Goal: Task Accomplishment & Management: Complete application form

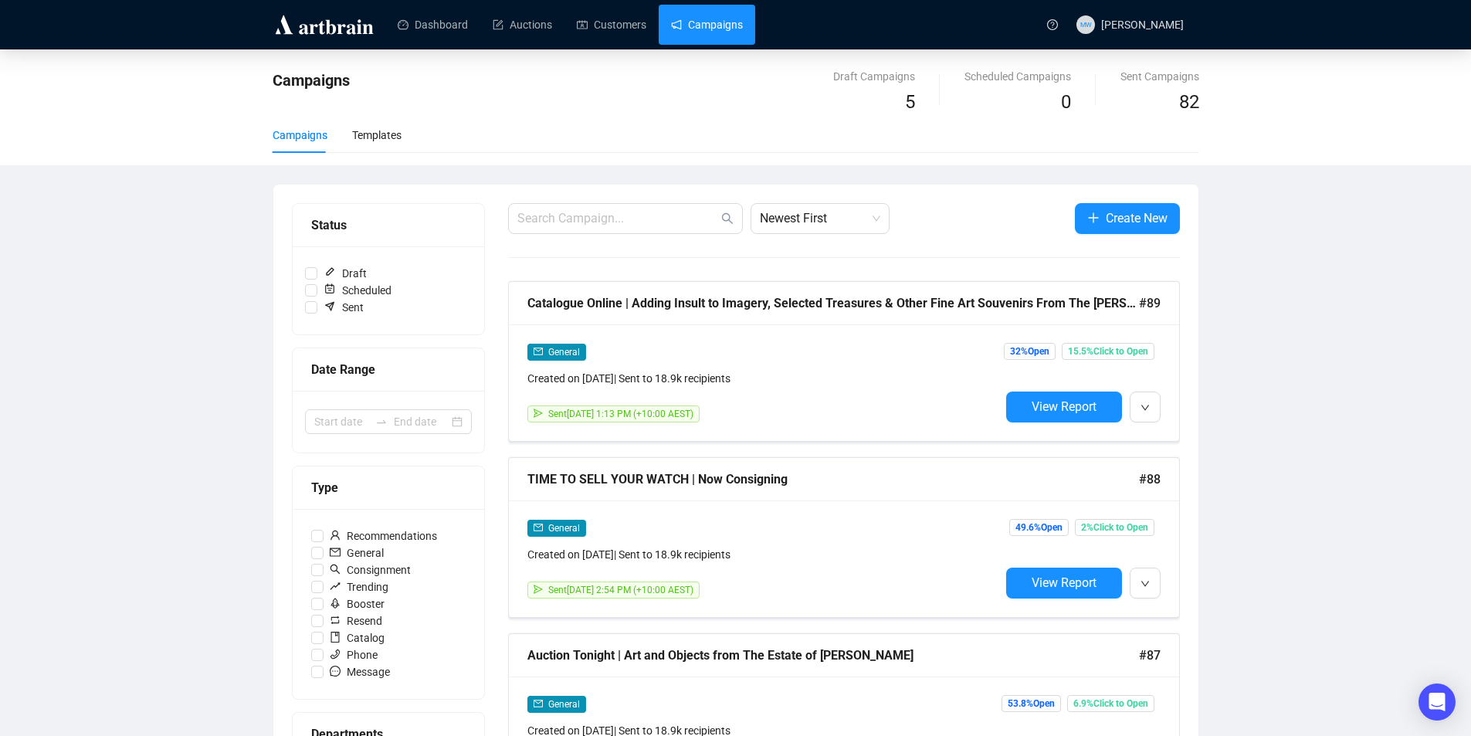
click at [714, 29] on link "Campaigns" at bounding box center [707, 25] width 72 height 40
click at [599, 34] on link "Customers" at bounding box center [612, 25] width 70 height 40
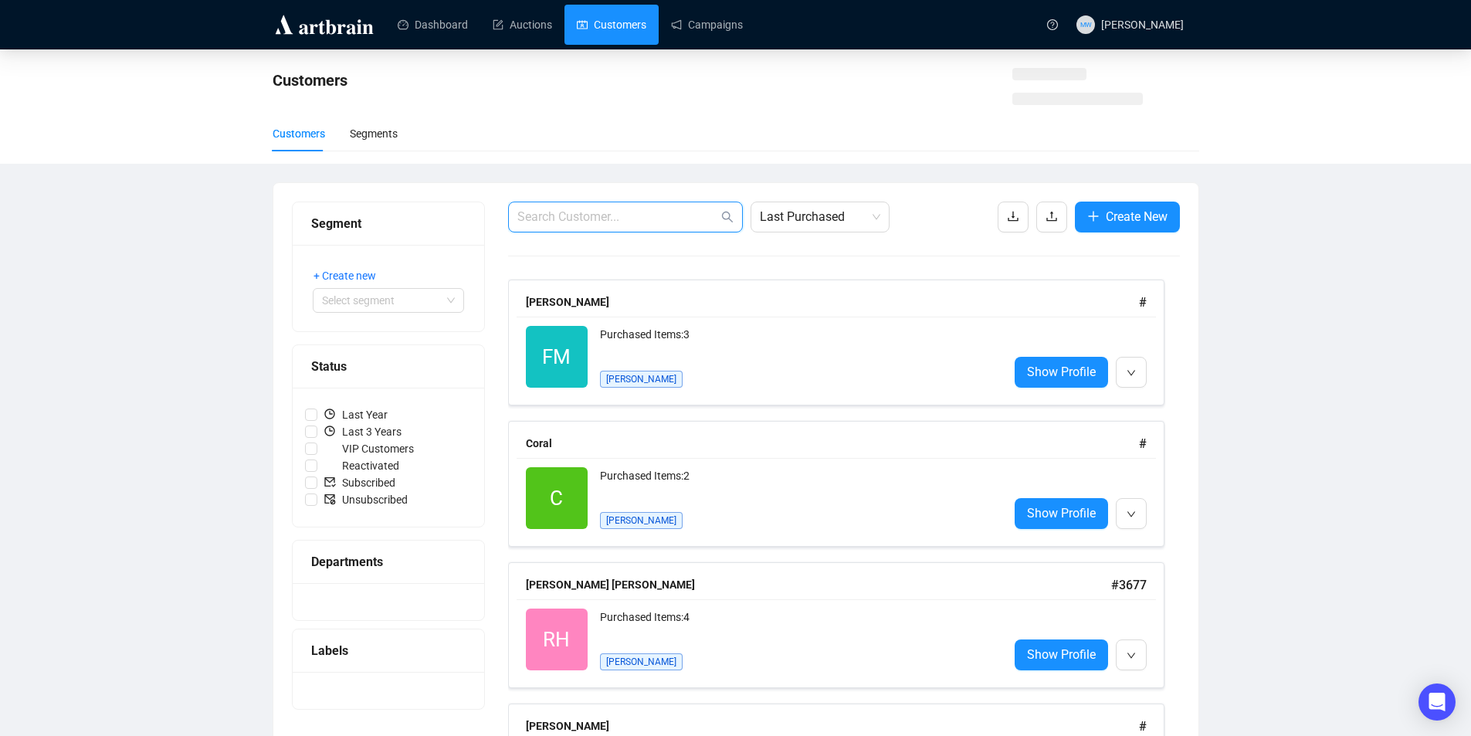
click at [535, 214] on input "text" at bounding box center [617, 217] width 201 height 19
paste input "[PERSON_NAME][EMAIL_ADDRESS][PERSON_NAME][DOMAIN_NAME]"
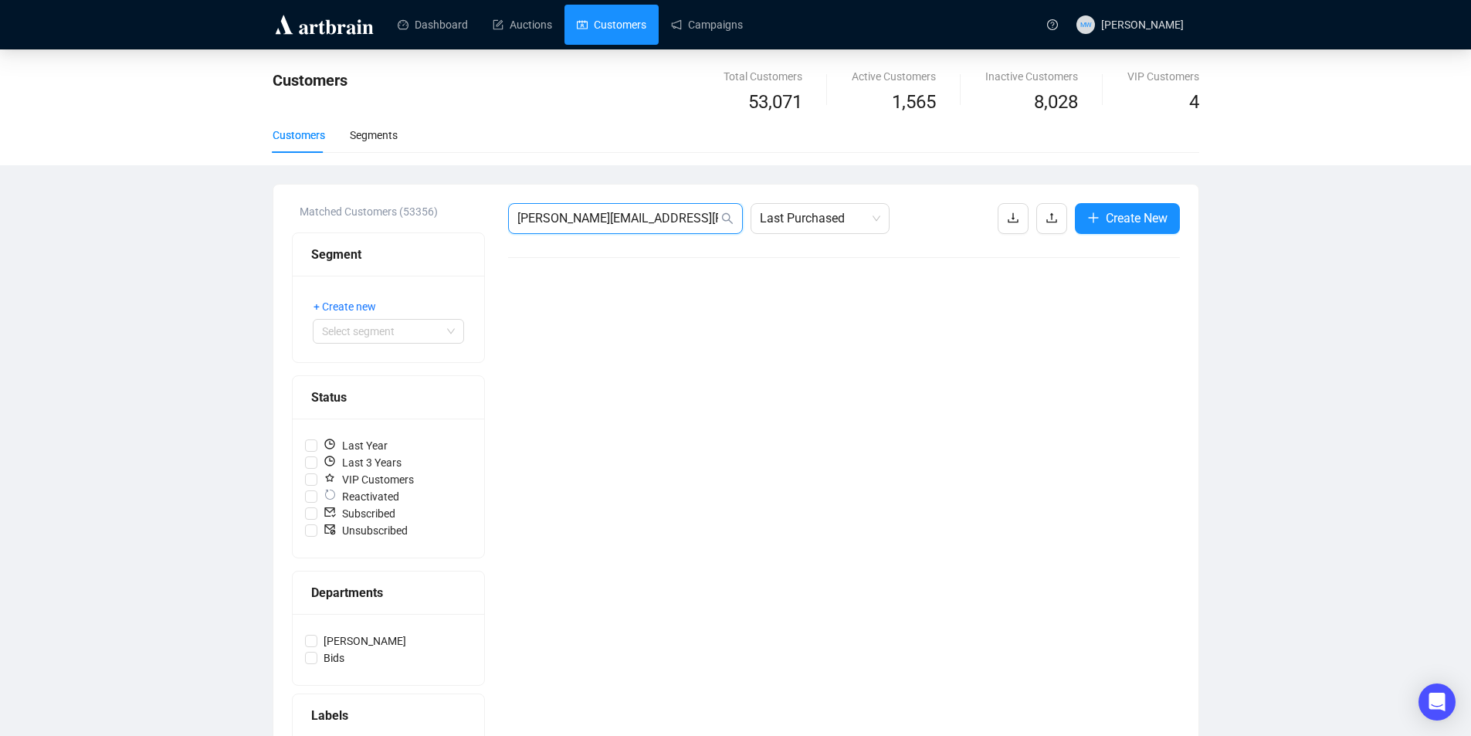
type input "[PERSON_NAME][EMAIL_ADDRESS][PERSON_NAME][DOMAIN_NAME]"
click at [693, 15] on link "Campaigns" at bounding box center [707, 25] width 72 height 40
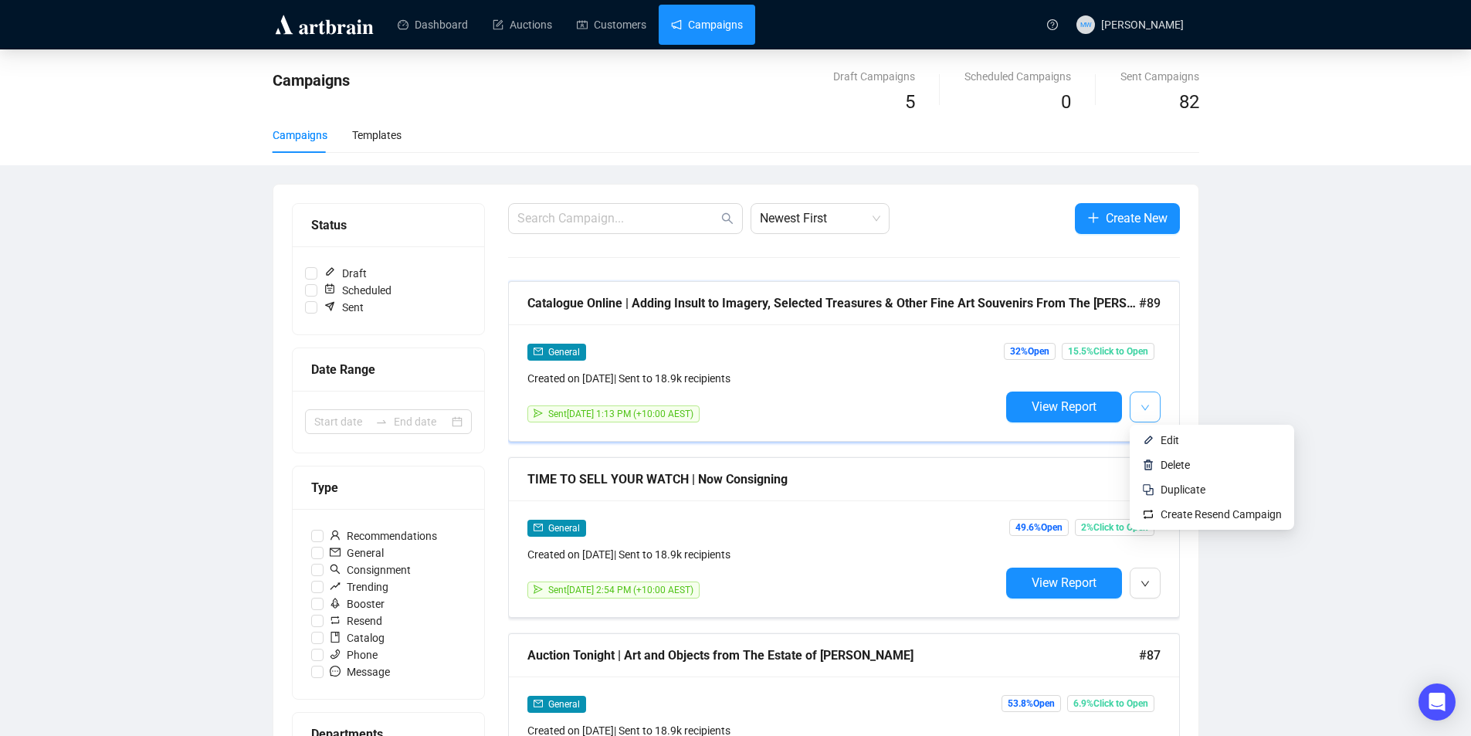
click at [1149, 403] on icon "down" at bounding box center [1145, 407] width 9 height 9
click at [1180, 484] on span "Duplicate" at bounding box center [1183, 490] width 45 height 12
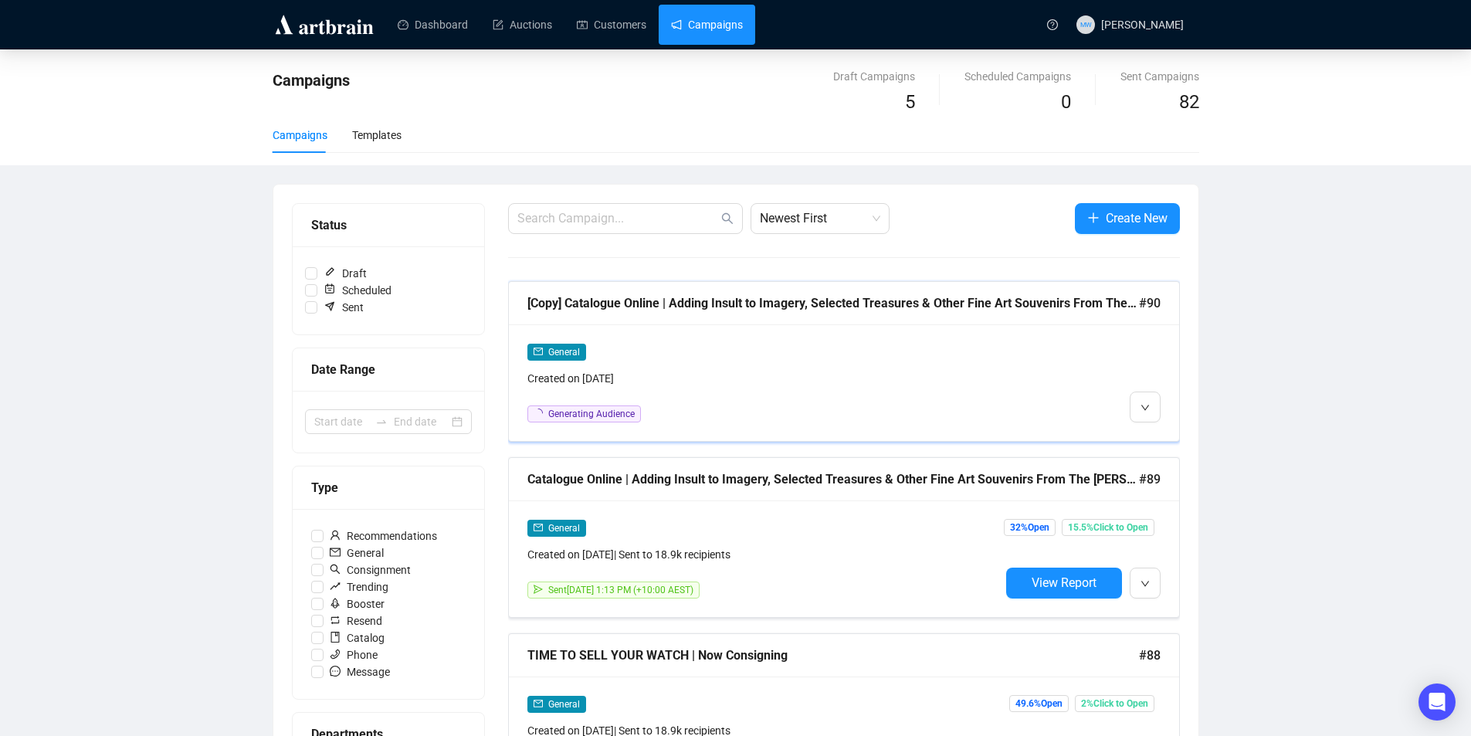
click at [997, 330] on div "General Created on [DATE] Generating Audience" at bounding box center [844, 382] width 670 height 117
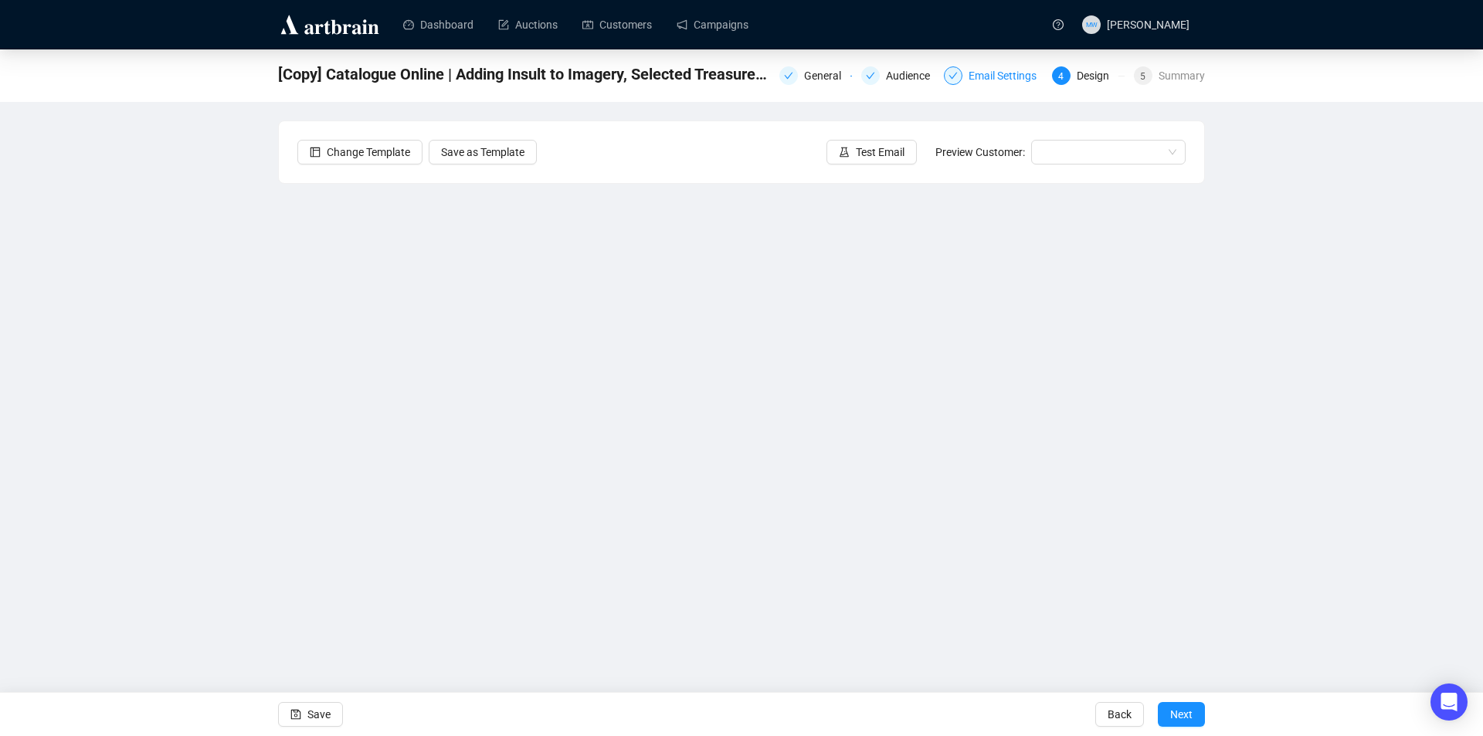
click at [1021, 75] on div "Email Settings" at bounding box center [1007, 75] width 77 height 19
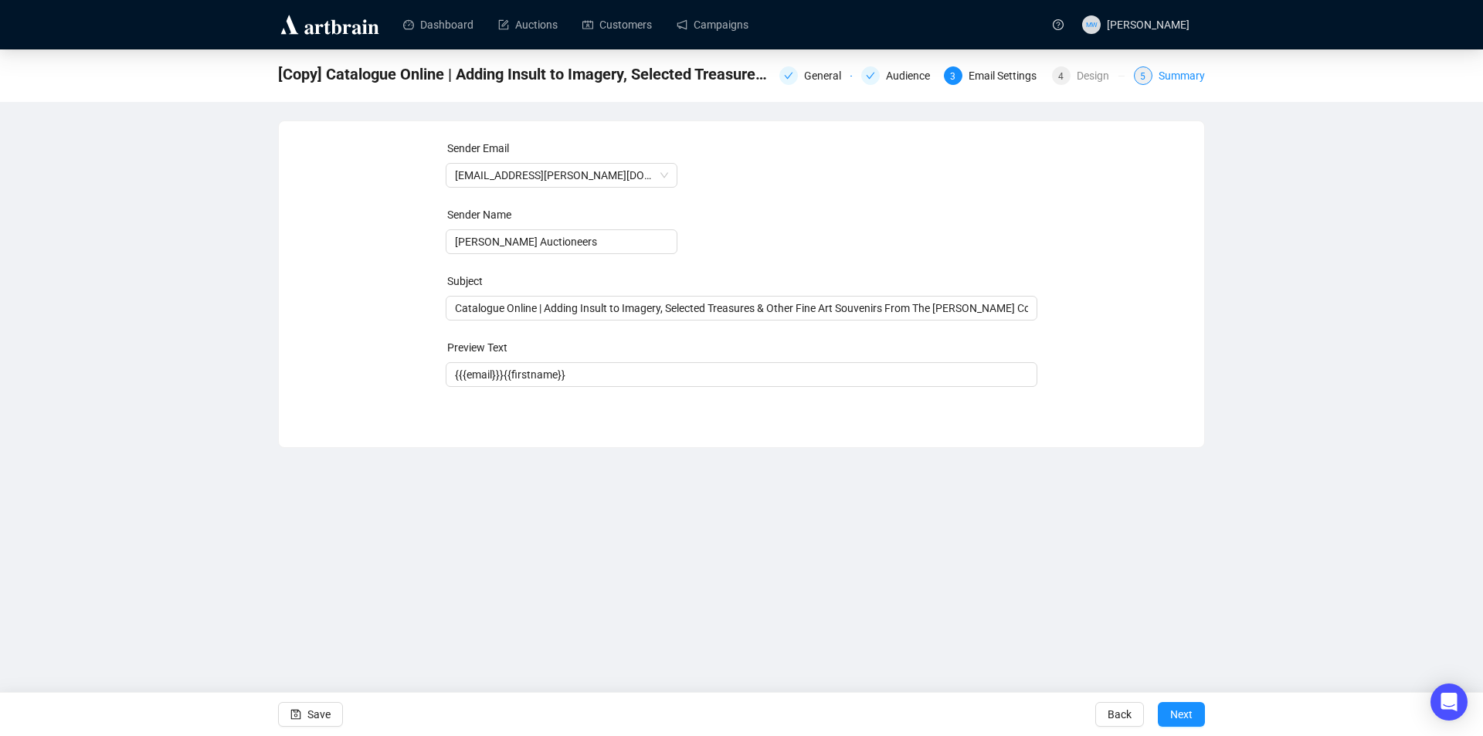
click at [1152, 68] on div "5 Summary" at bounding box center [1169, 75] width 71 height 19
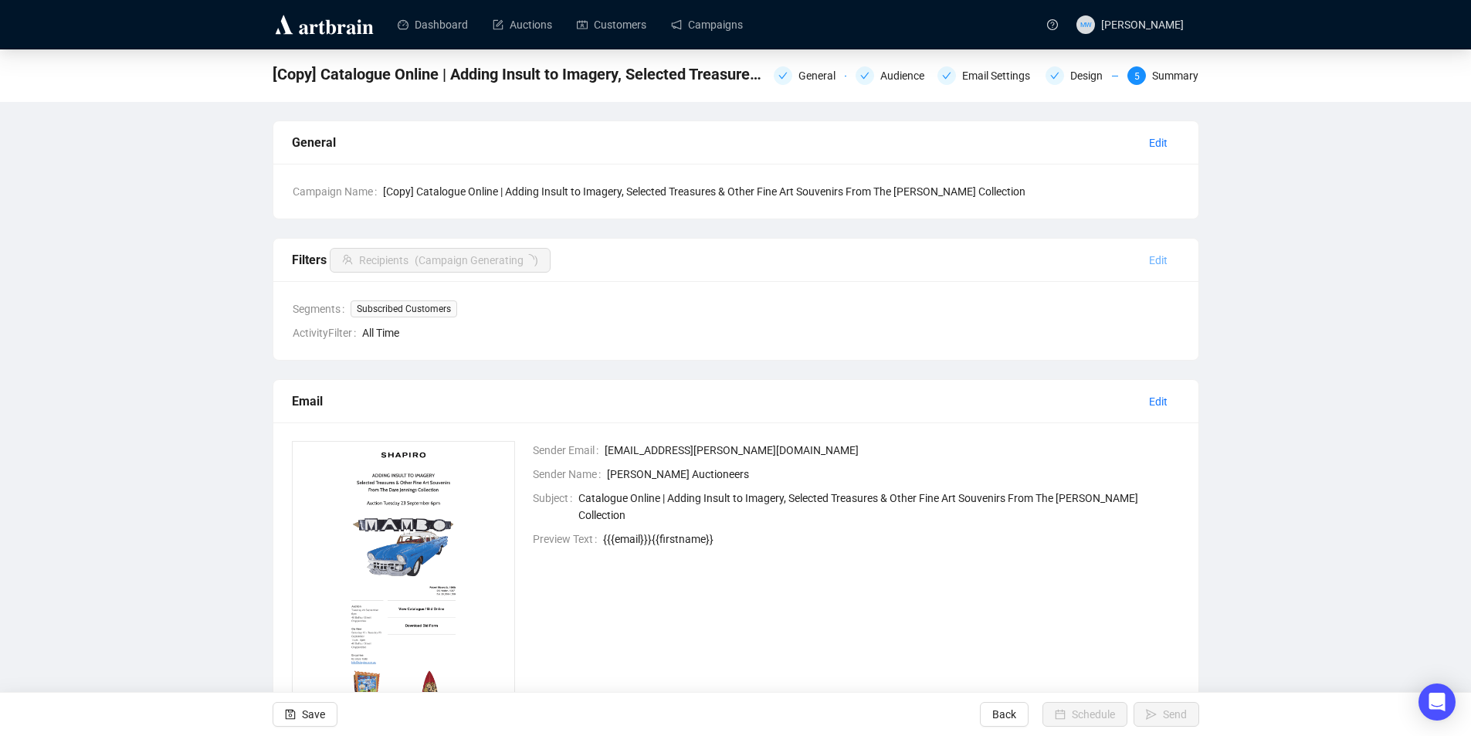
click at [1155, 259] on span "Edit" at bounding box center [1158, 260] width 19 height 17
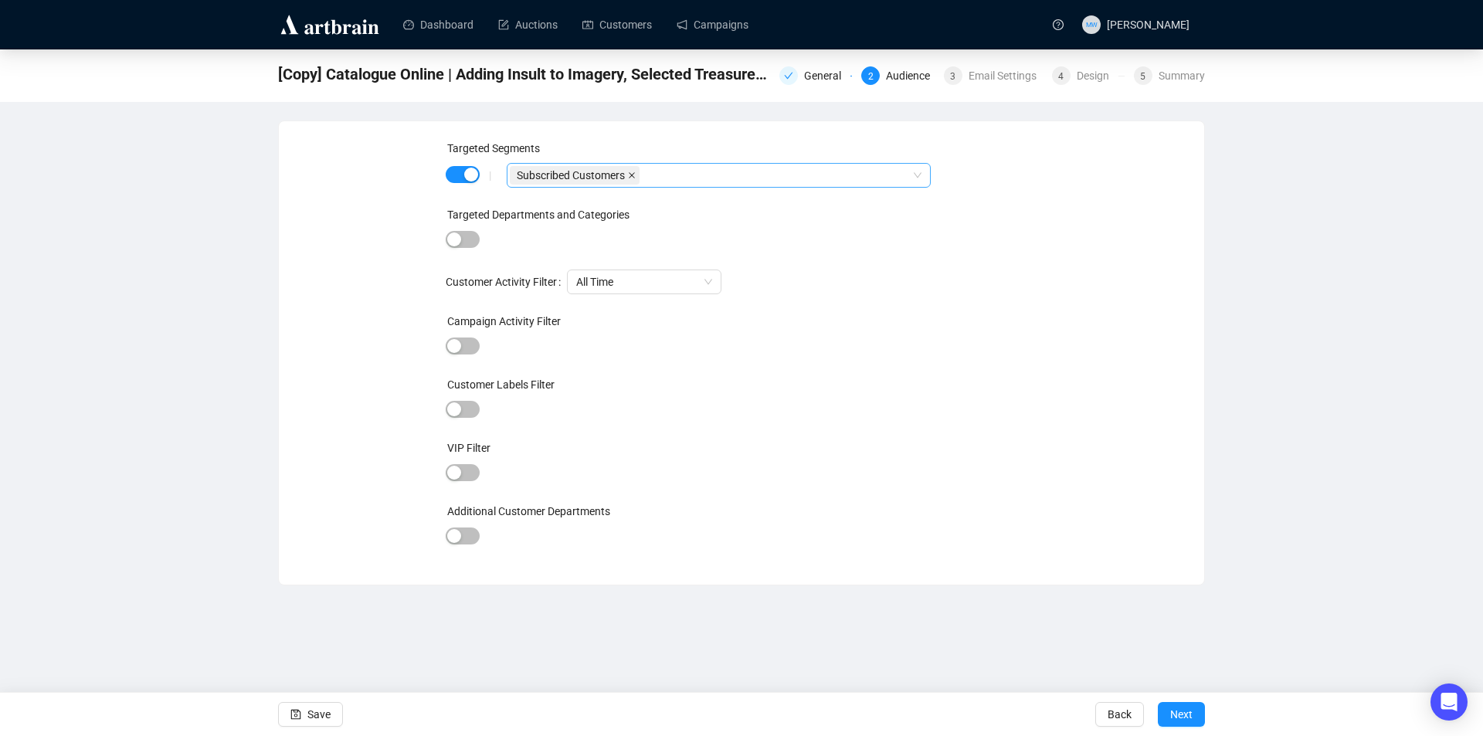
click at [628, 171] on span at bounding box center [632, 175] width 8 height 17
click at [628, 171] on div at bounding box center [711, 176] width 402 height 22
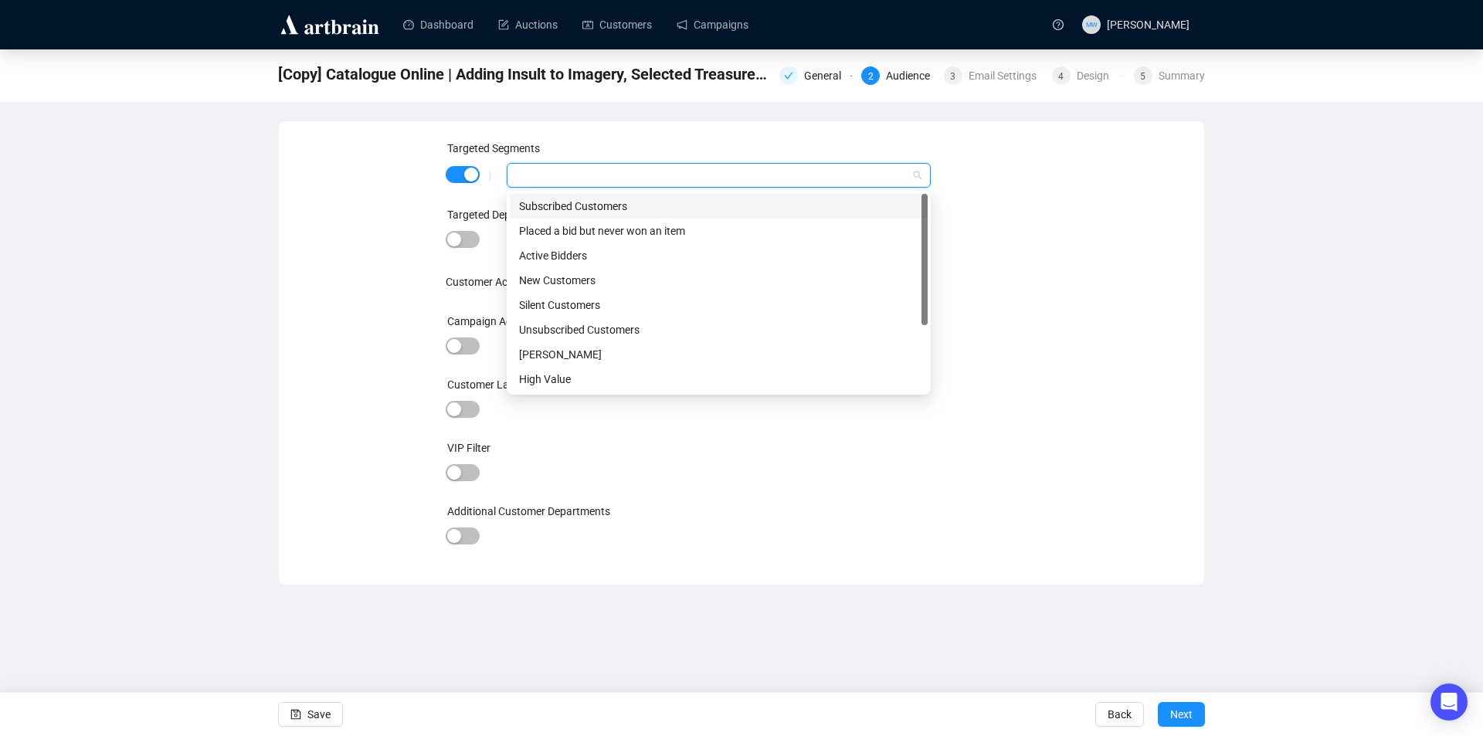
paste input "[PERSON_NAME][EMAIL_ADDRESS][PERSON_NAME][DOMAIN_NAME]"
type input "[PERSON_NAME][EMAIL_ADDRESS][PERSON_NAME][DOMAIN_NAME]"
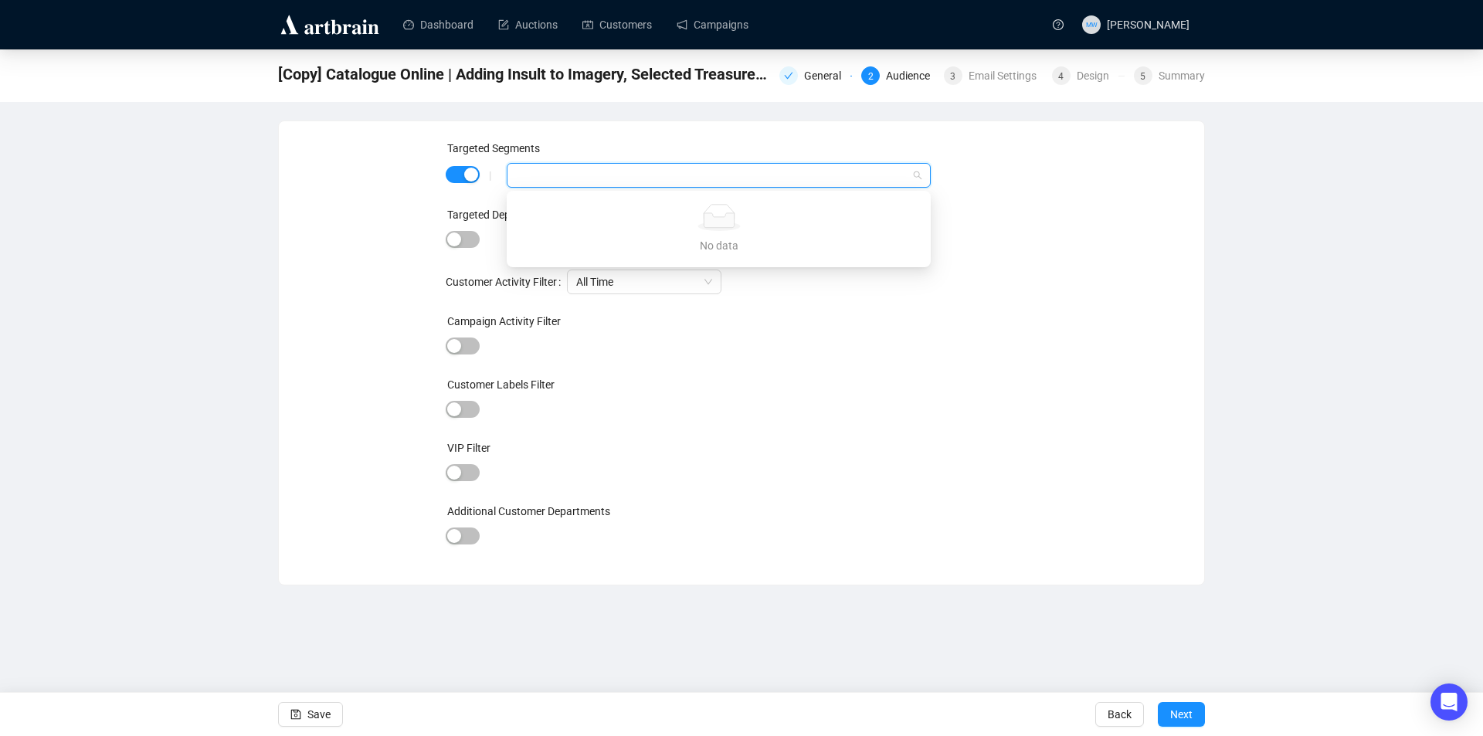
click at [1028, 446] on div "VIP Filter" at bounding box center [742, 450] width 592 height 23
click at [600, 179] on div at bounding box center [711, 176] width 402 height 22
click at [453, 177] on span "button" at bounding box center [463, 174] width 34 height 17
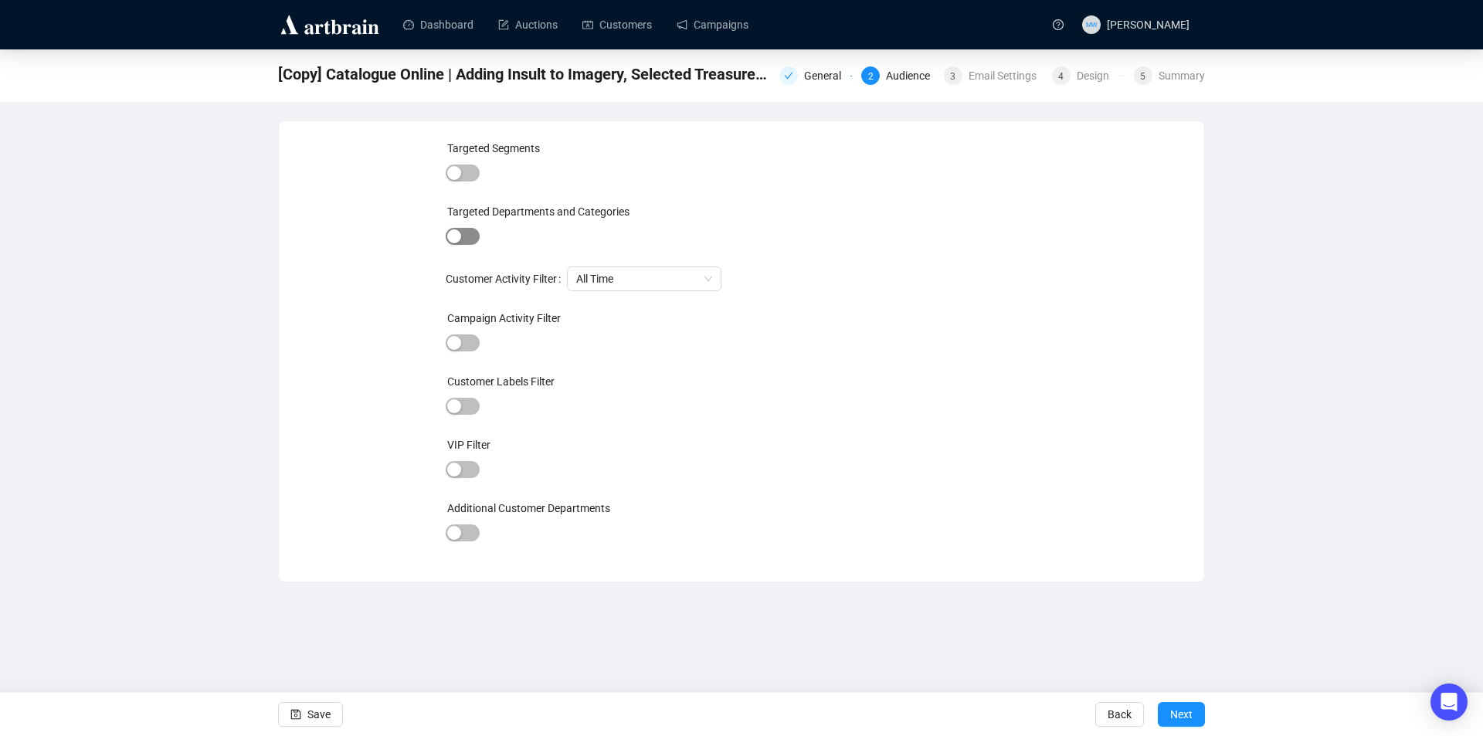
click at [464, 232] on span "button" at bounding box center [463, 236] width 34 height 17
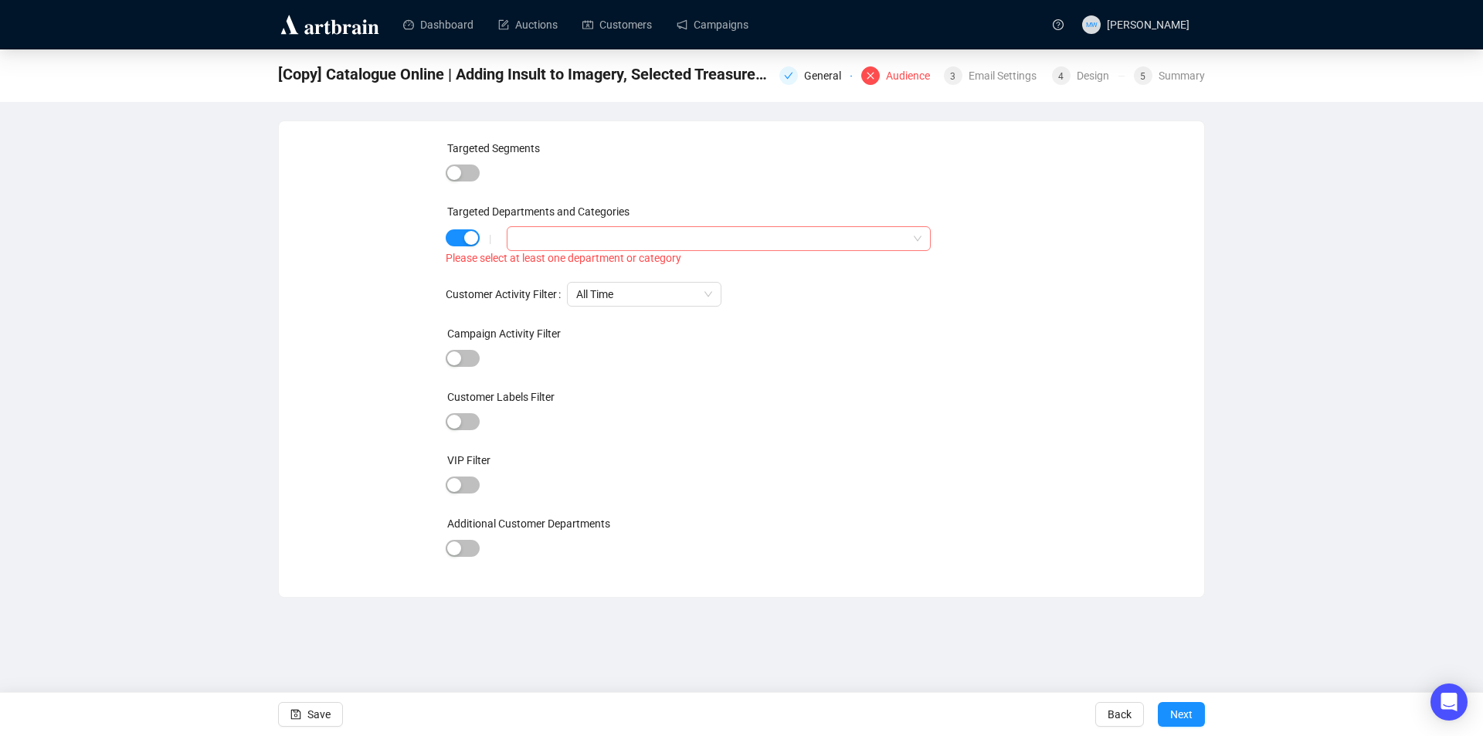
click at [564, 239] on div at bounding box center [711, 239] width 402 height 22
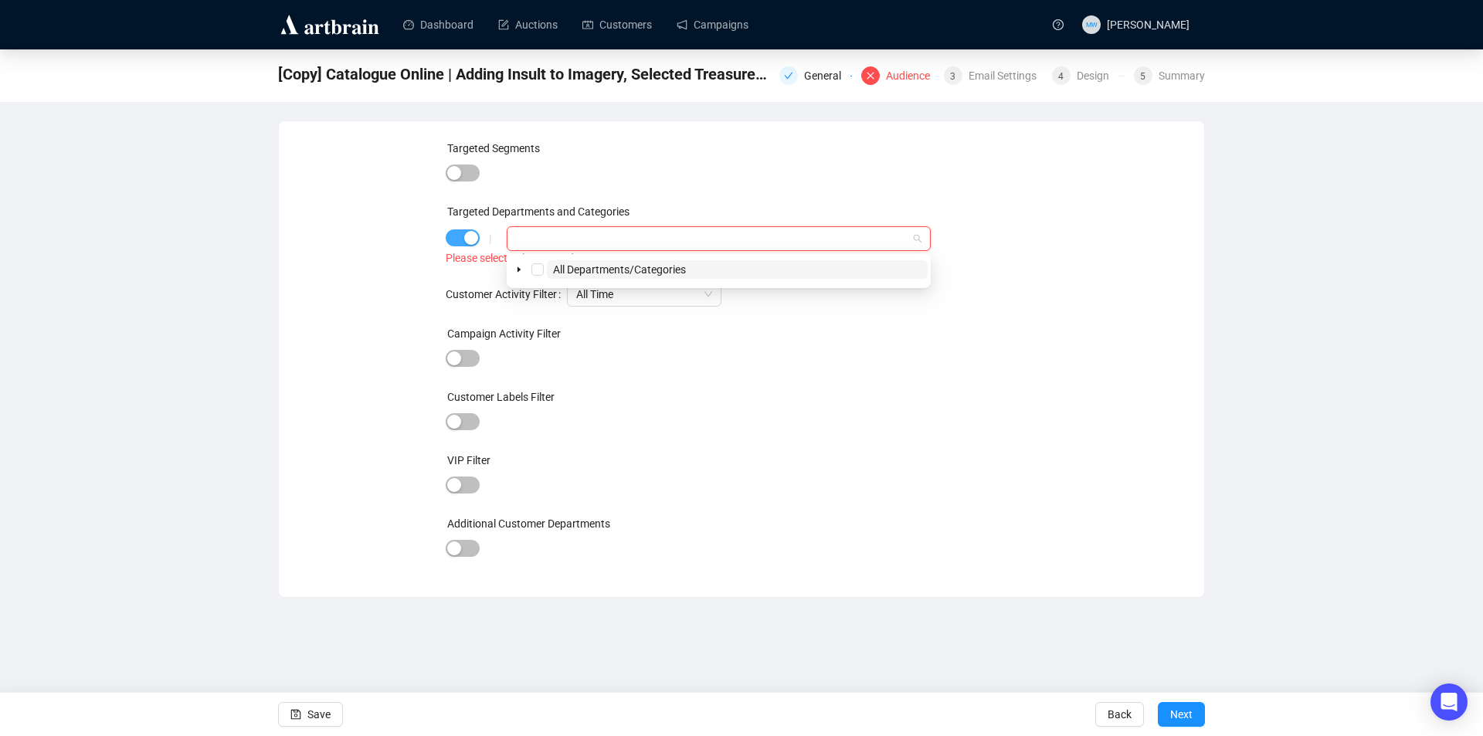
click at [454, 242] on span "button" at bounding box center [463, 237] width 34 height 17
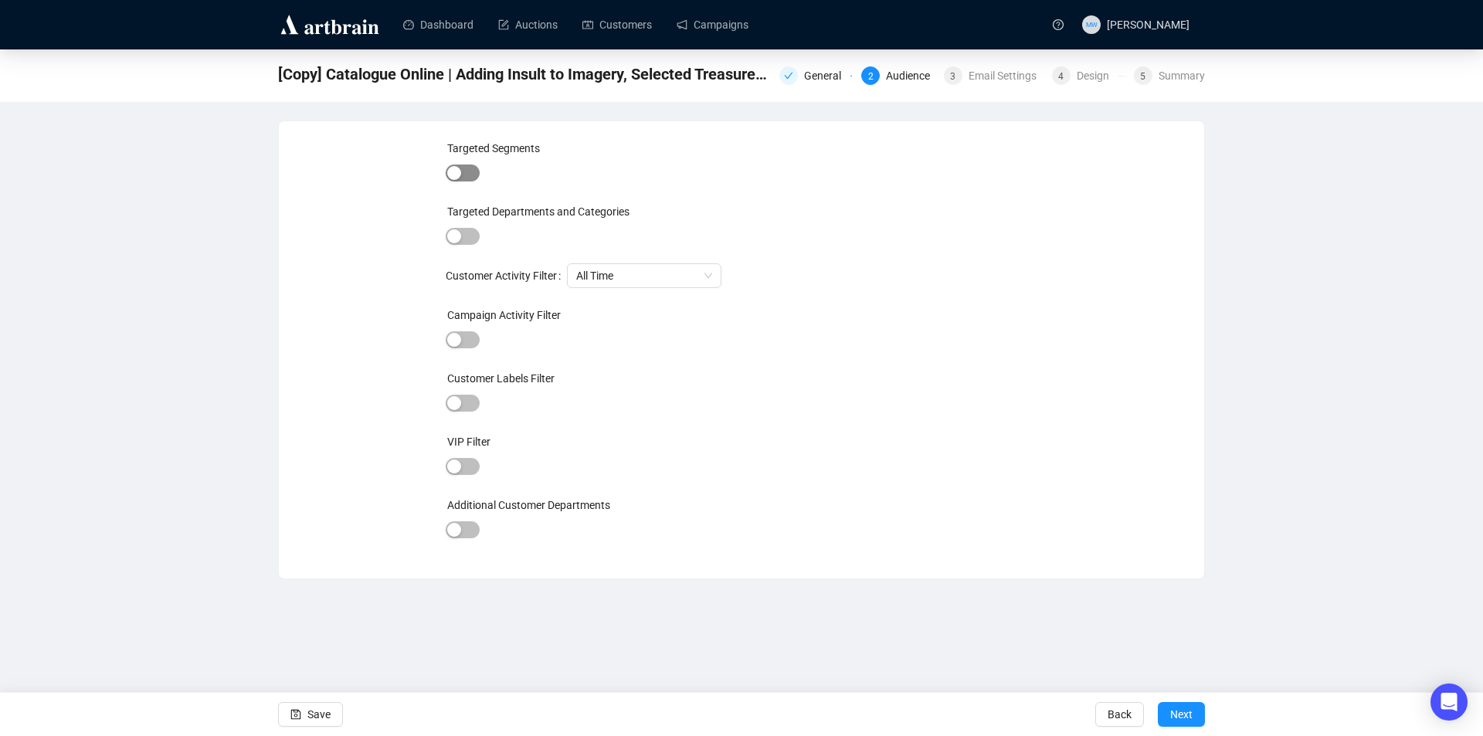
click at [473, 169] on span "button" at bounding box center [463, 173] width 34 height 17
click at [561, 178] on div at bounding box center [711, 176] width 402 height 22
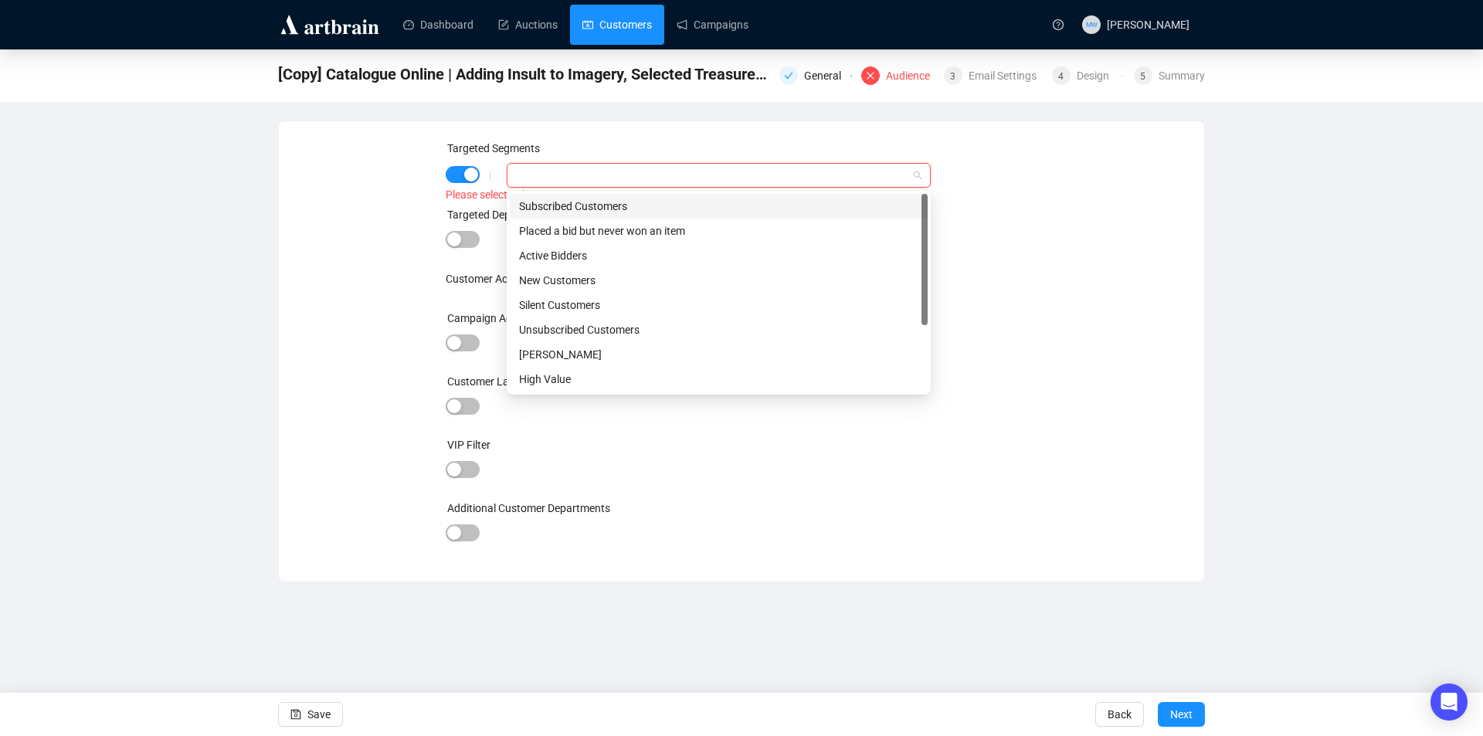
click at [625, 17] on link "Customers" at bounding box center [617, 25] width 70 height 40
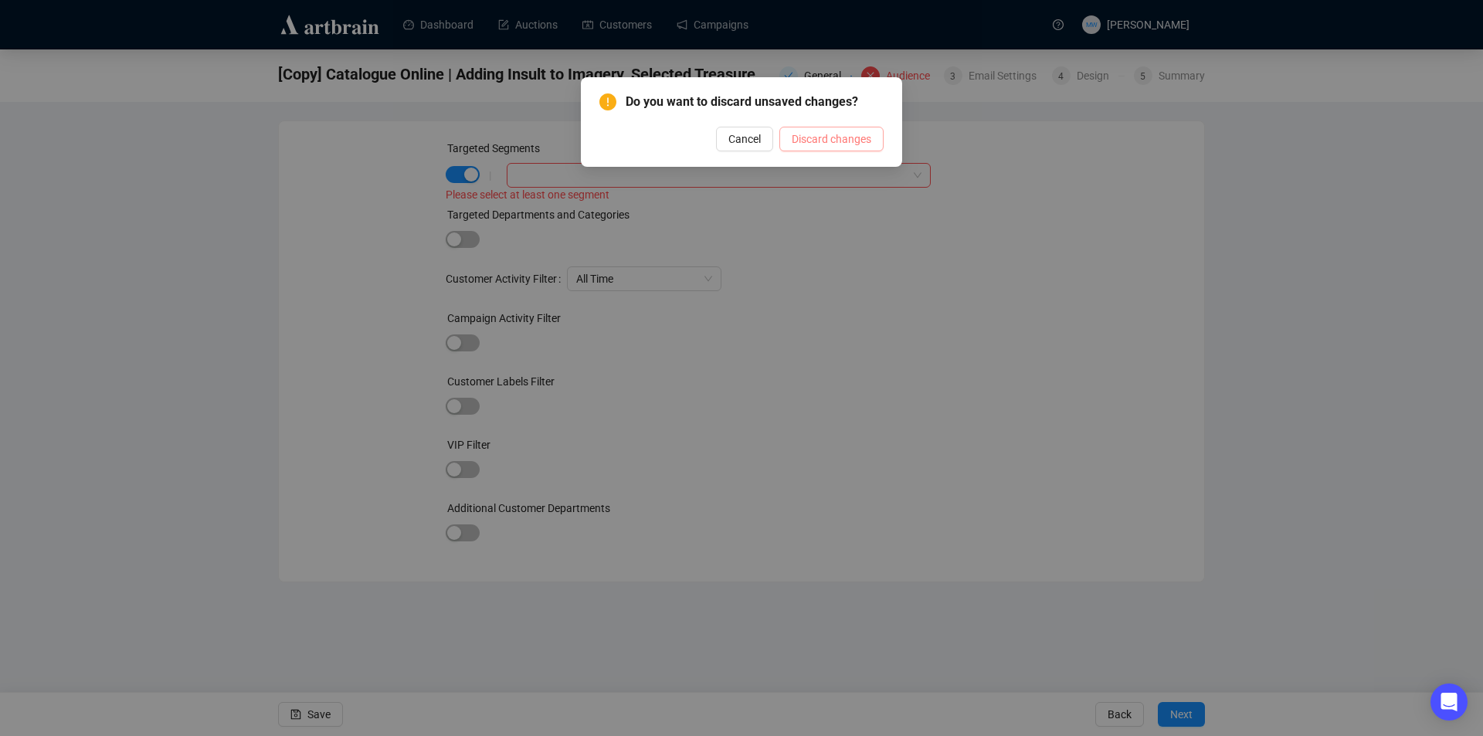
click at [809, 131] on span "Discard changes" at bounding box center [832, 139] width 80 height 17
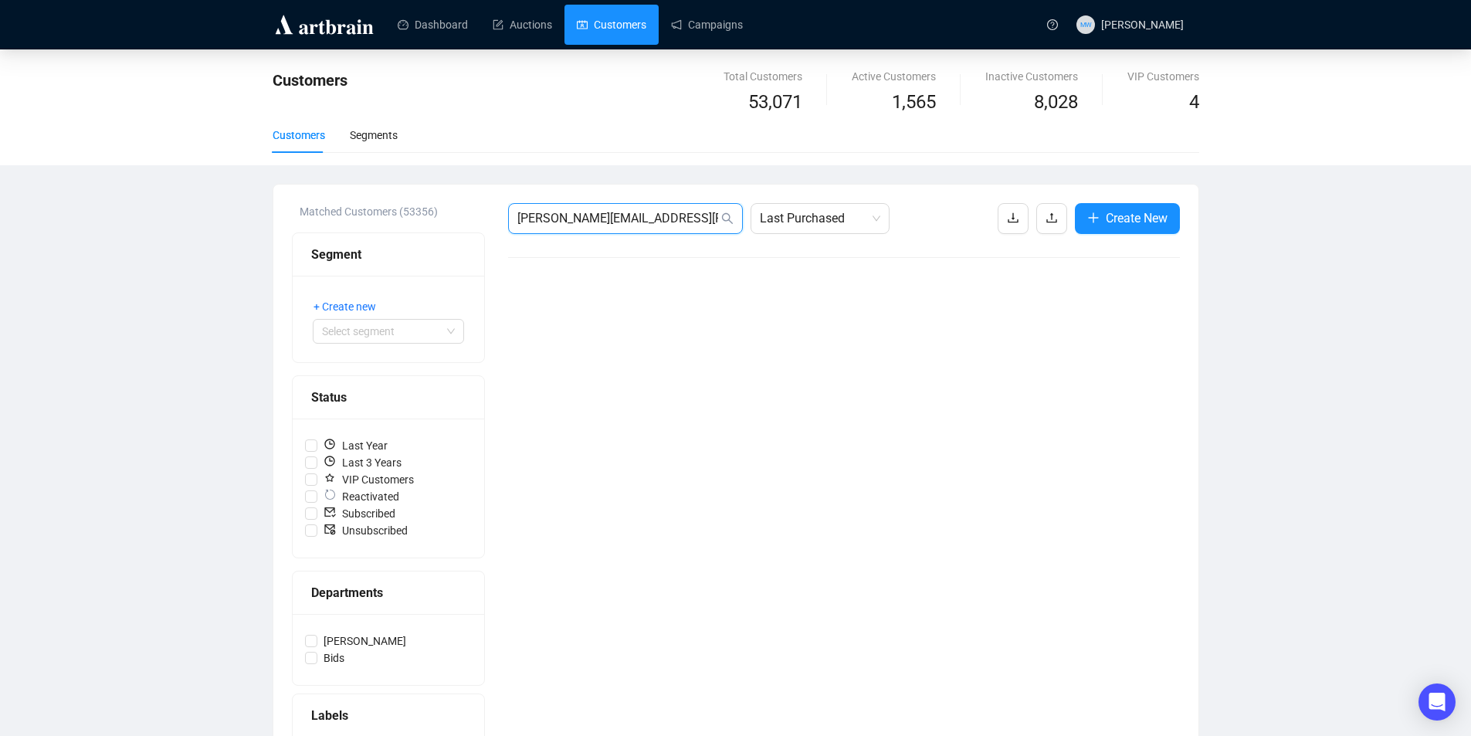
drag, startPoint x: 698, startPoint y: 219, endPoint x: 497, endPoint y: 221, distance: 201.6
click at [497, 221] on div "Matched Customers (53356) Segment + Create new Select segment Status Last Year …" at bounding box center [736, 537] width 888 height 669
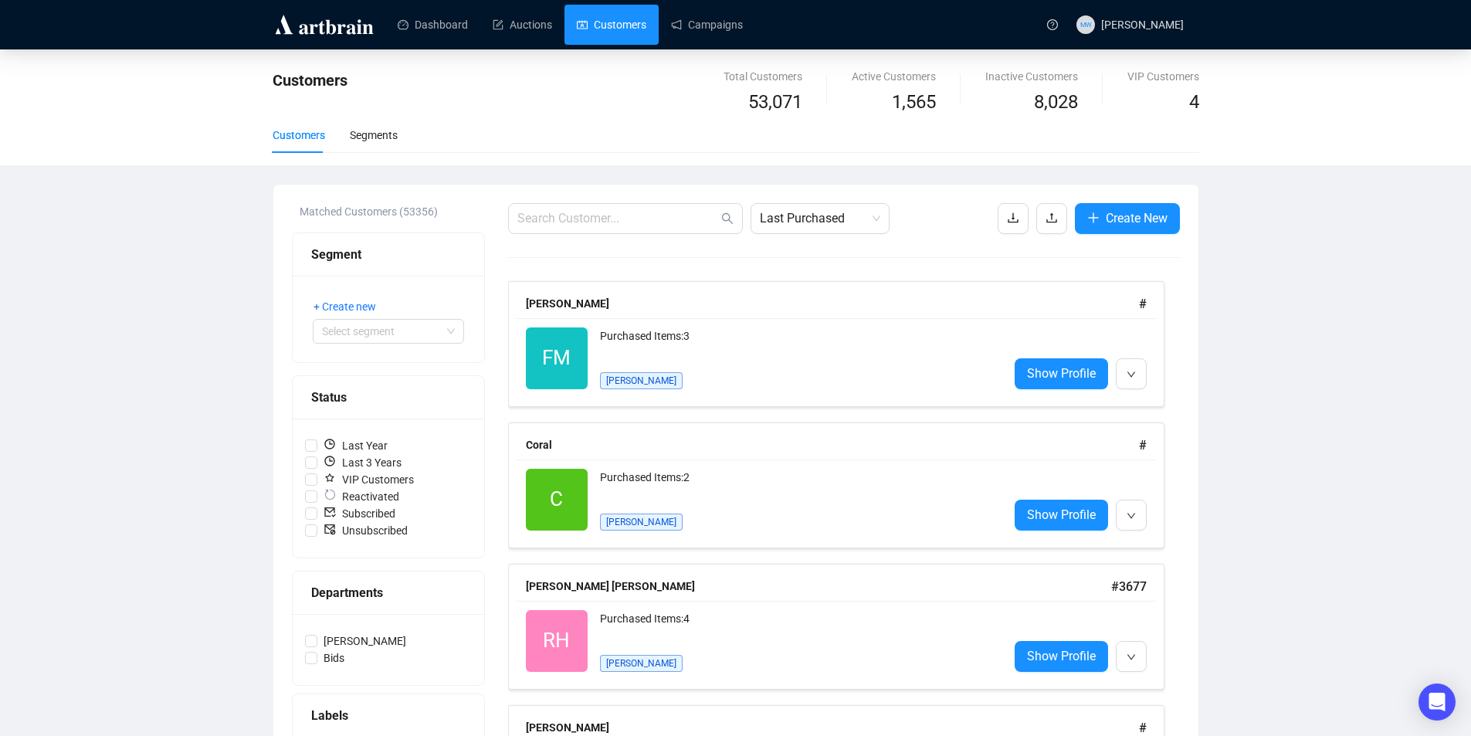
click at [706, 22] on link "Campaigns" at bounding box center [707, 25] width 72 height 40
